Goal: Entertainment & Leisure: Browse casually

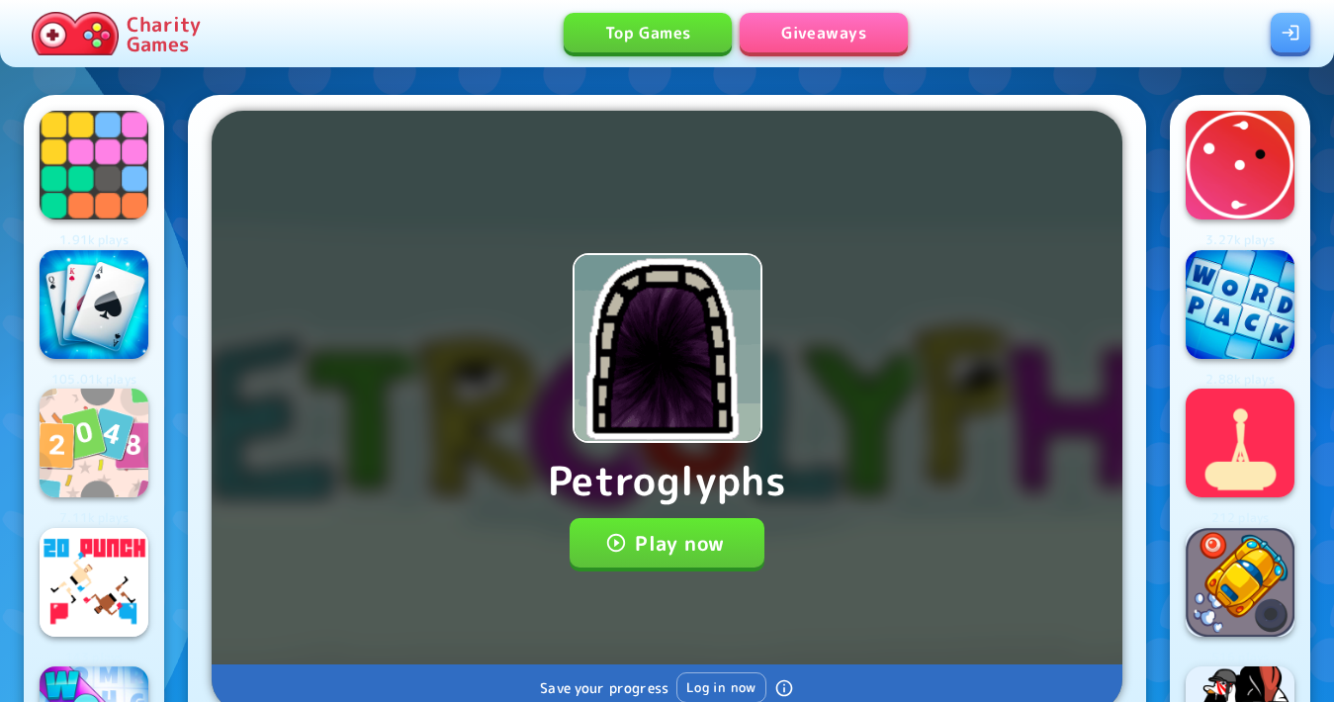
click at [130, 24] on p "Charity Games" at bounding box center [164, 34] width 74 height 40
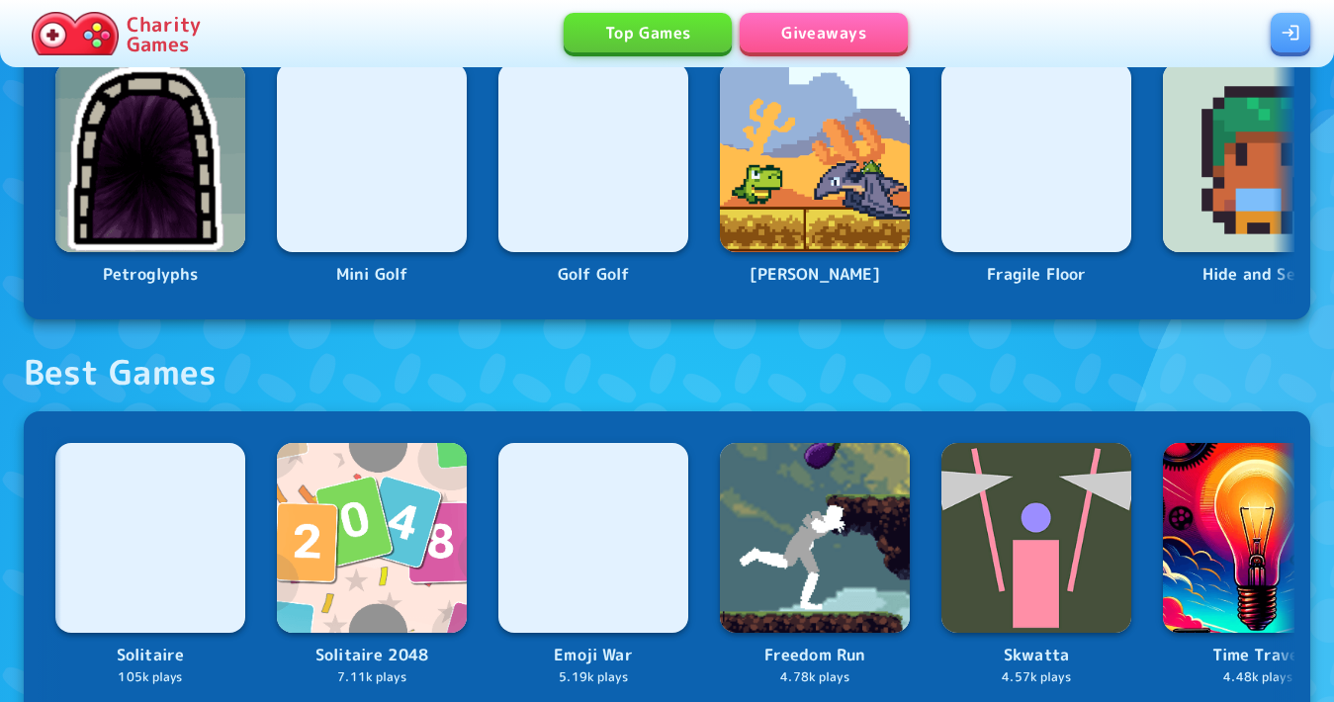
scroll to position [1384, 0]
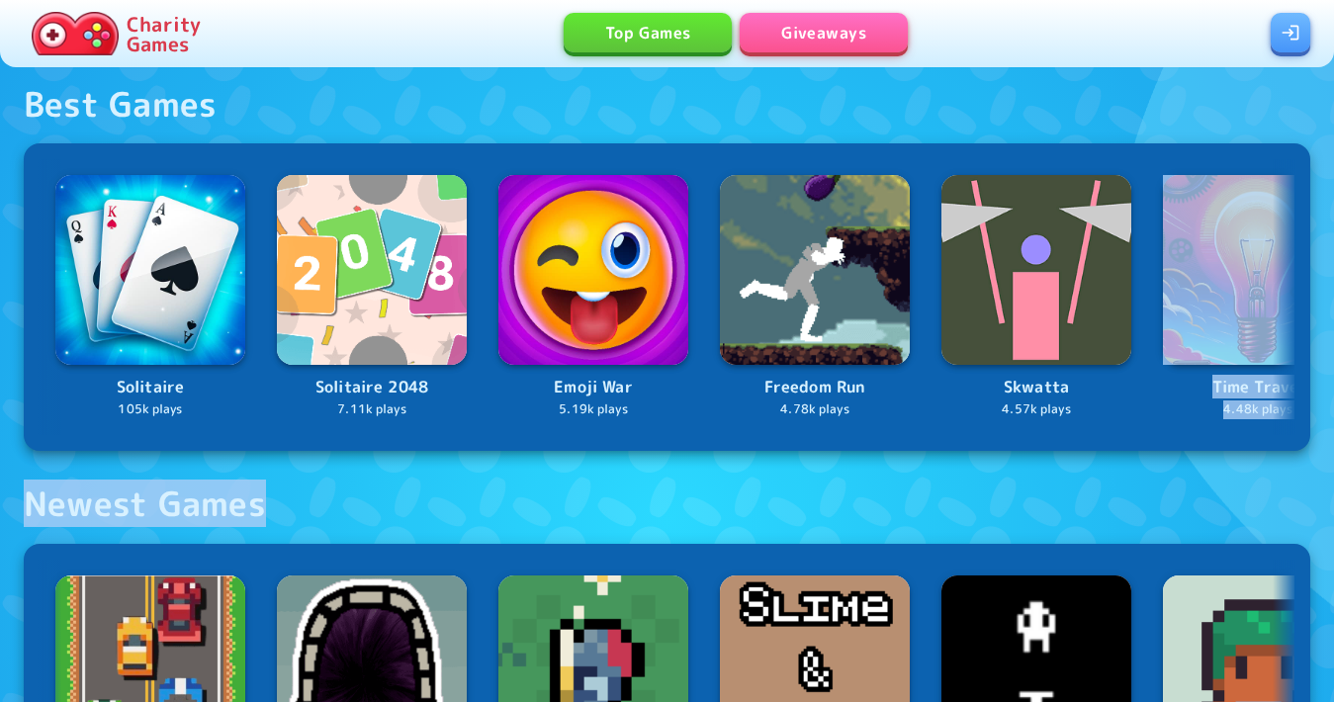
drag, startPoint x: 1110, startPoint y: 410, endPoint x: 1065, endPoint y: 474, distance: 77.9
click at [1050, 472] on div "Play Now Play Now Active Raffles All Raffles Random Steam Key 17 hours left Ran…" at bounding box center [667, 517] width 1334 height 3379
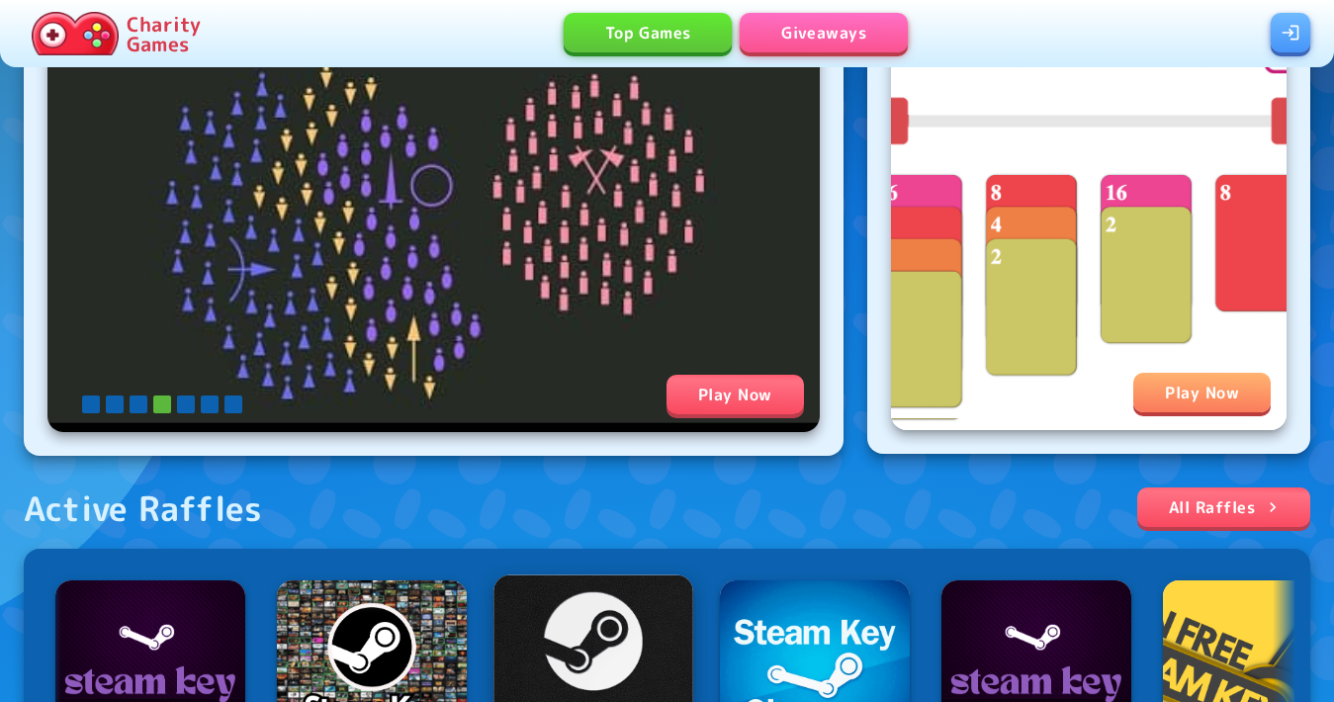
scroll to position [0, 0]
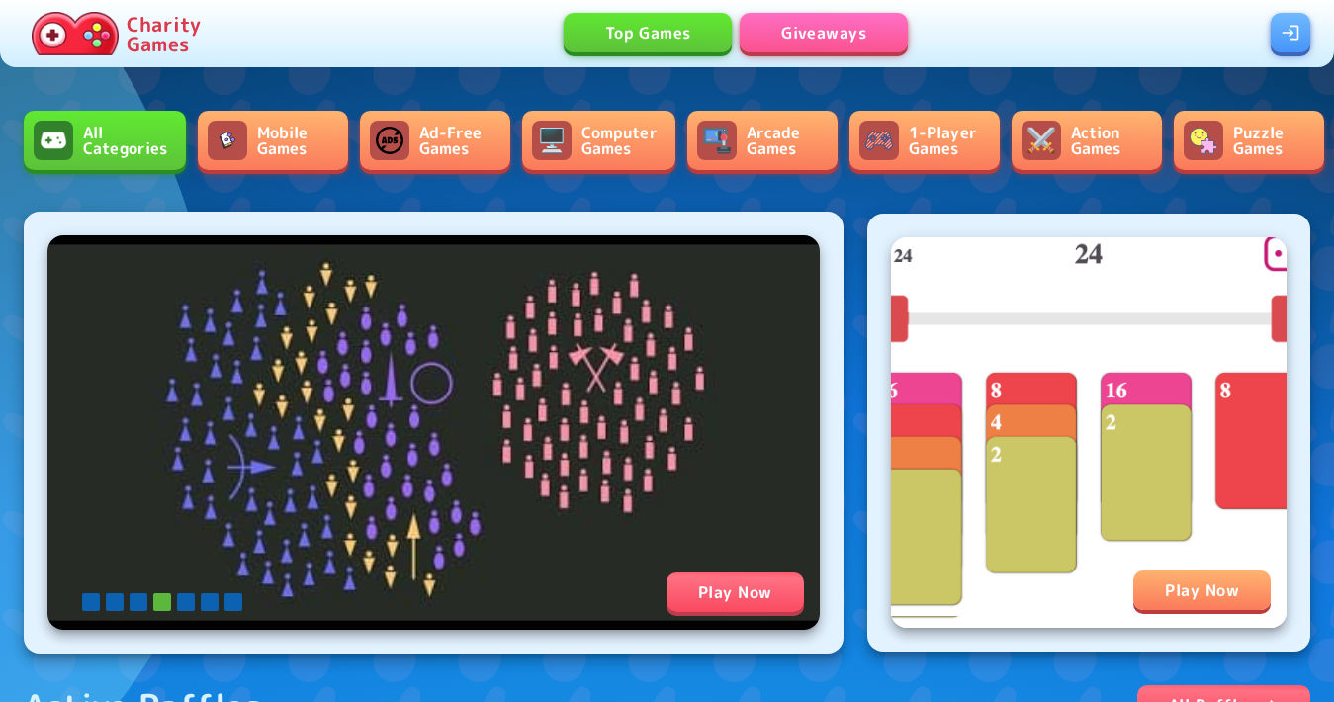
click at [152, 142] on link "All Categories" at bounding box center [105, 140] width 162 height 59
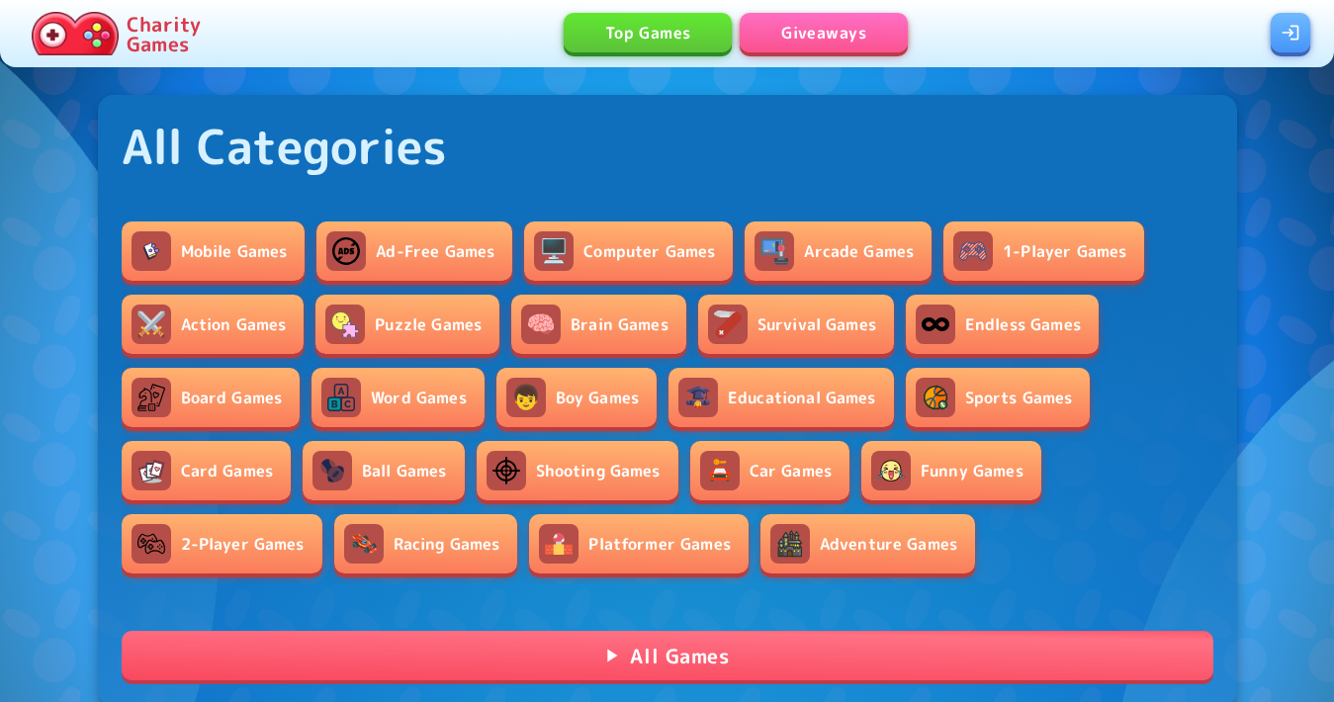
click at [195, 465] on link "Card Games" at bounding box center [207, 470] width 170 height 59
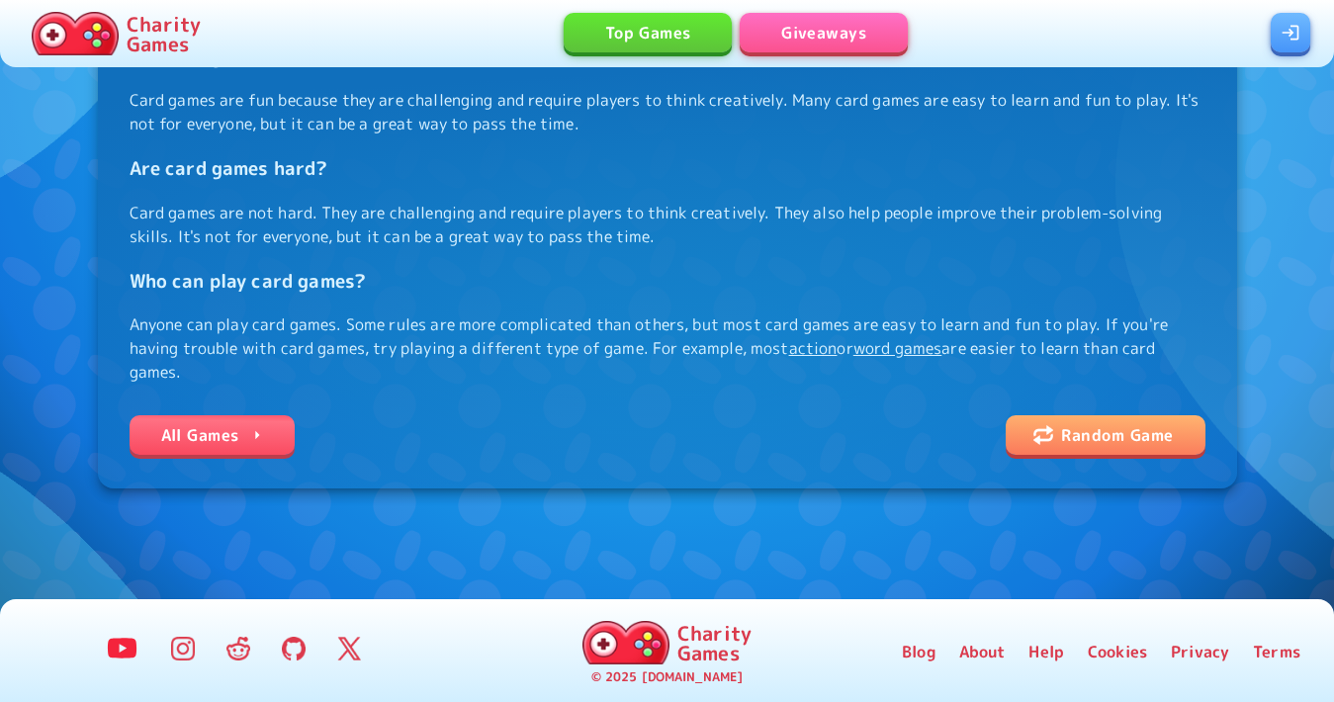
scroll to position [745, 0]
